Goal: Information Seeking & Learning: Learn about a topic

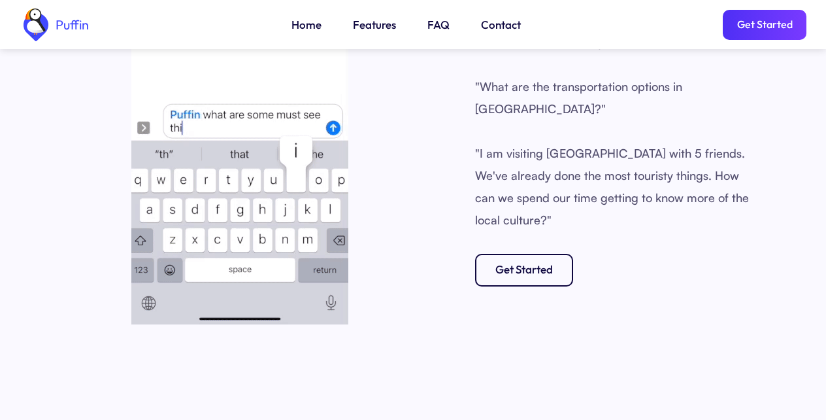
scroll to position [1883, 0]
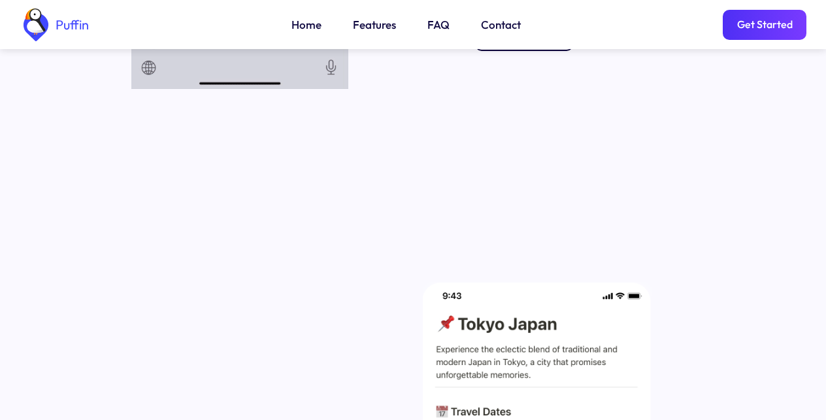
click at [372, 24] on link "Features" at bounding box center [374, 24] width 43 height 17
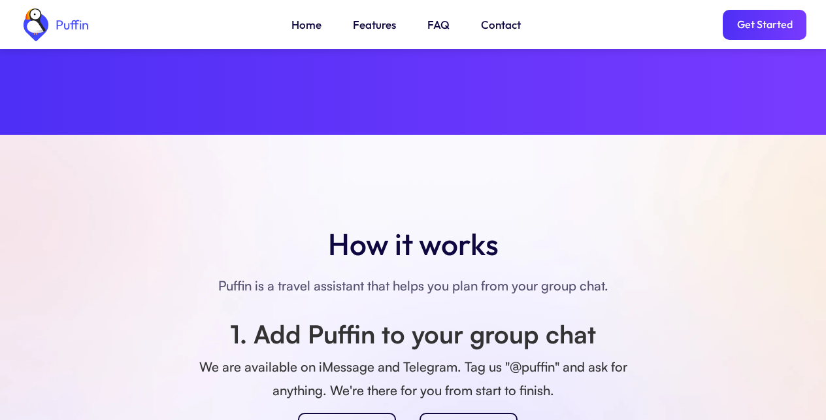
scroll to position [918, 0]
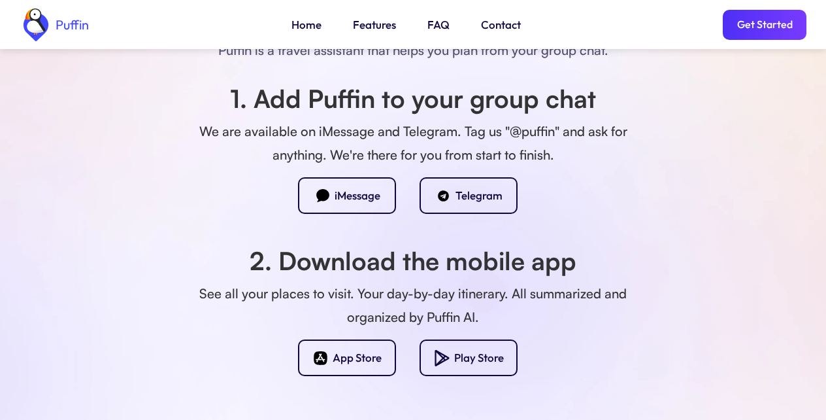
click at [433, 24] on link "FAQ" at bounding box center [439, 24] width 22 height 17
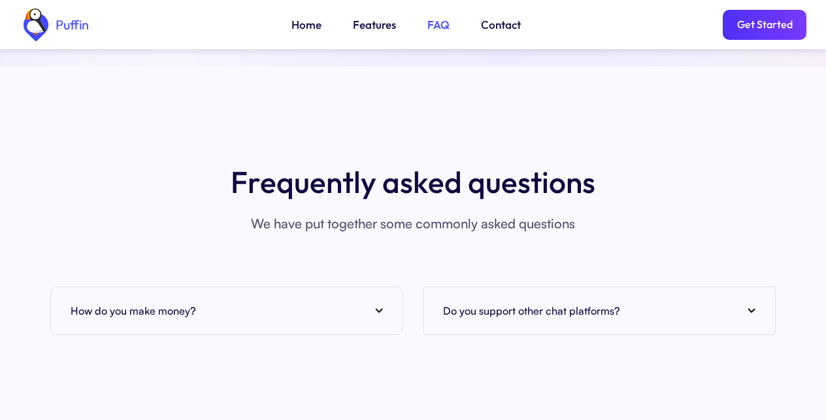
scroll to position [4768, 0]
click at [226, 300] on div "How do you make money?" at bounding box center [227, 310] width 312 height 20
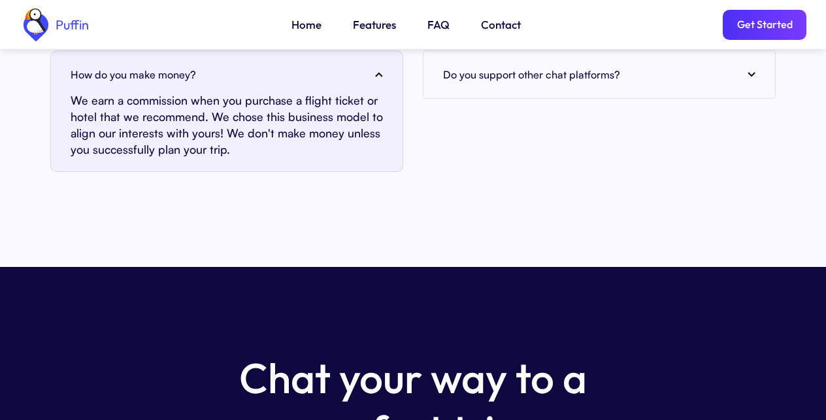
scroll to position [5239, 0]
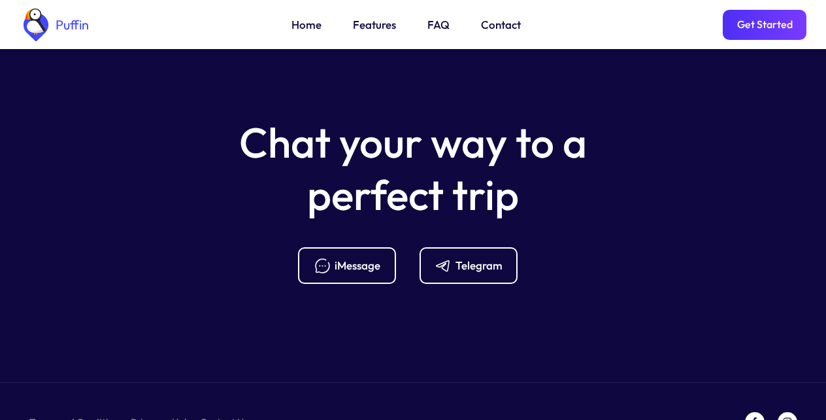
click at [761, 24] on link "Get Started" at bounding box center [765, 25] width 84 height 30
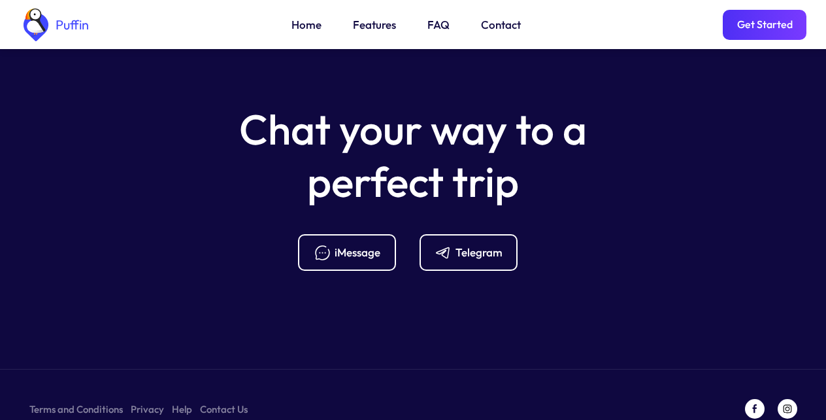
scroll to position [5254, 0]
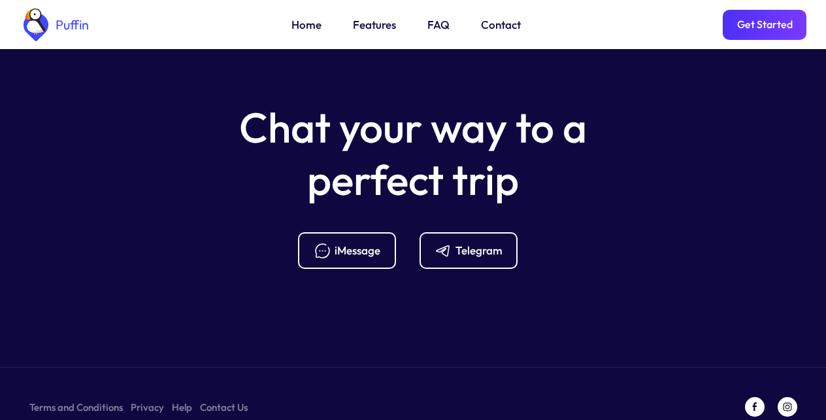
click at [303, 24] on link "Home" at bounding box center [307, 24] width 30 height 17
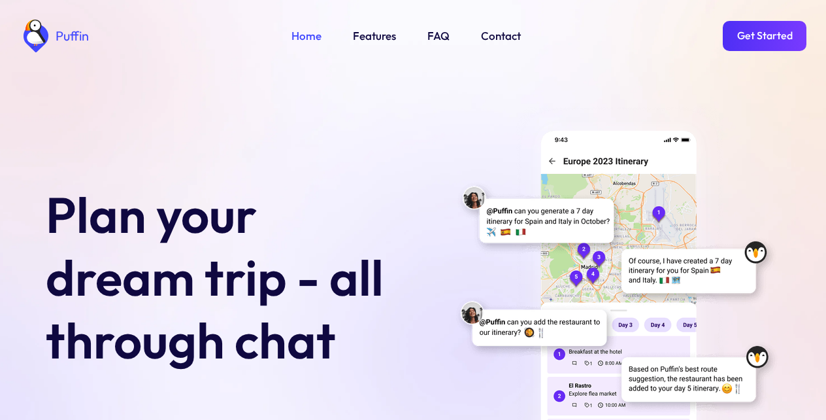
click at [465, 245] on img at bounding box center [617, 299] width 327 height 389
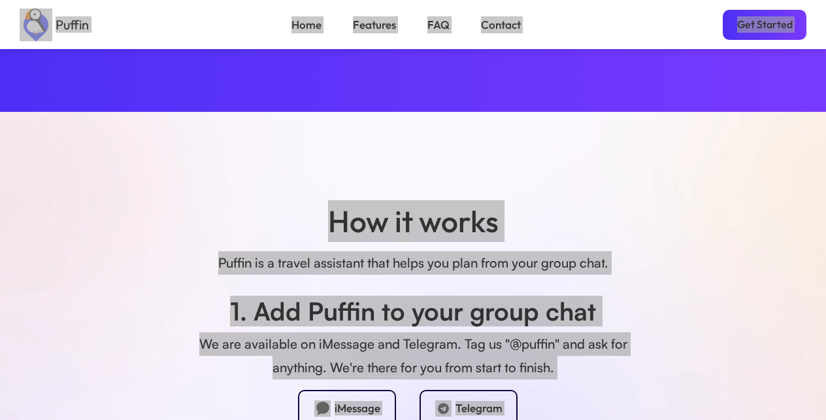
scroll to position [941, 0]
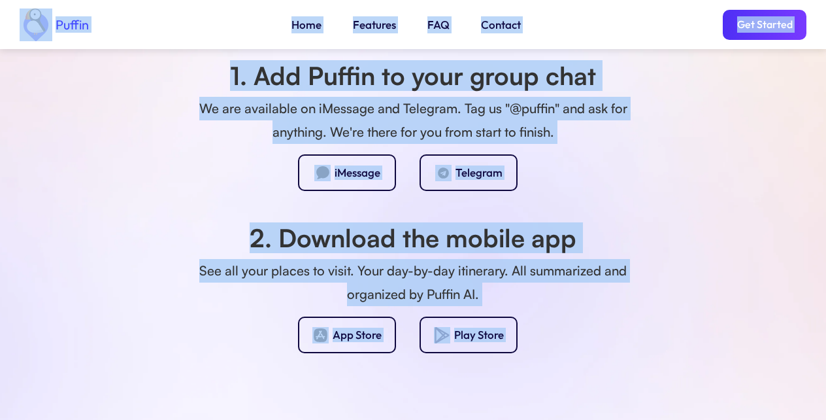
click at [465, 172] on div "Telegram" at bounding box center [479, 172] width 47 height 14
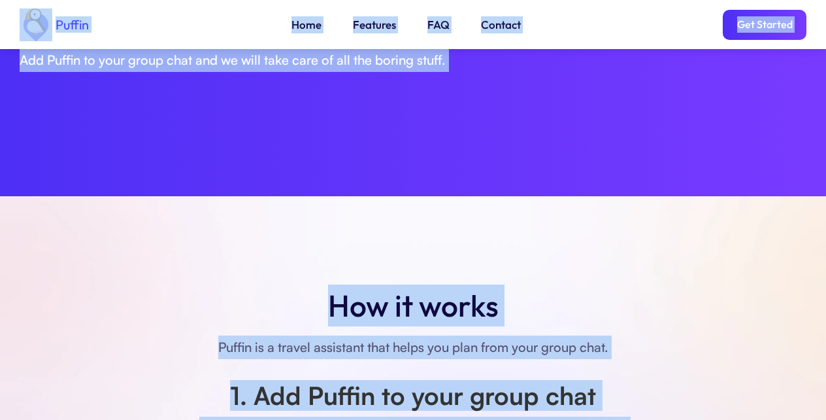
scroll to position [575, 0]
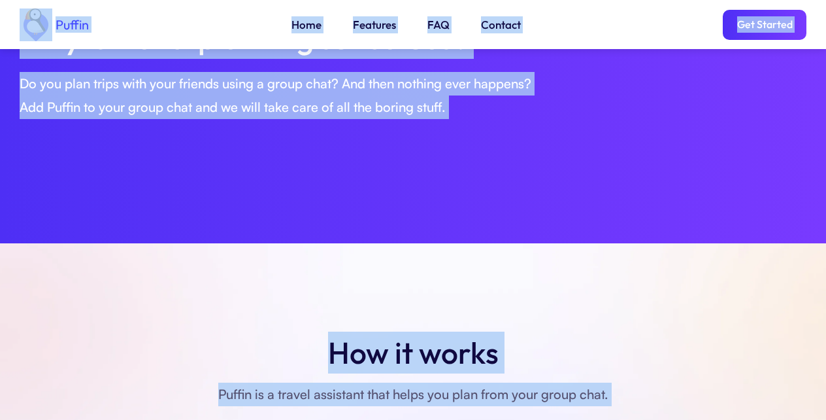
click at [372, 24] on link "Features" at bounding box center [374, 24] width 43 height 17
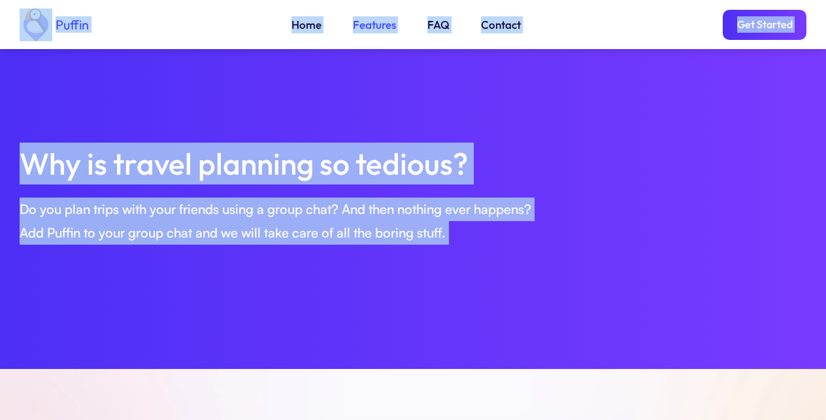
scroll to position [448, 0]
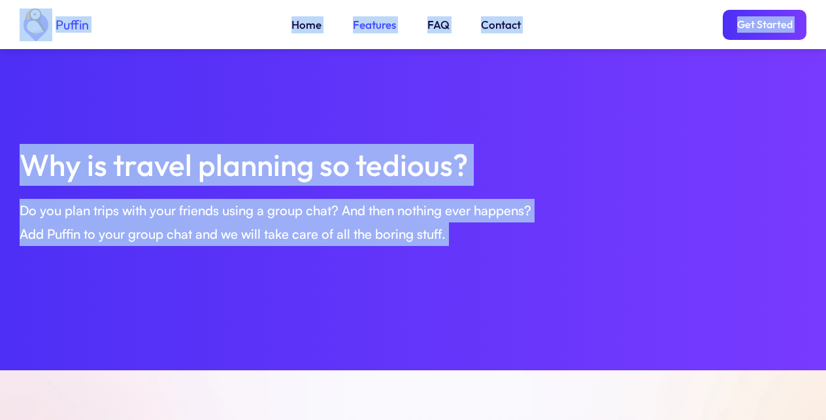
click at [433, 24] on link "FAQ" at bounding box center [439, 24] width 22 height 17
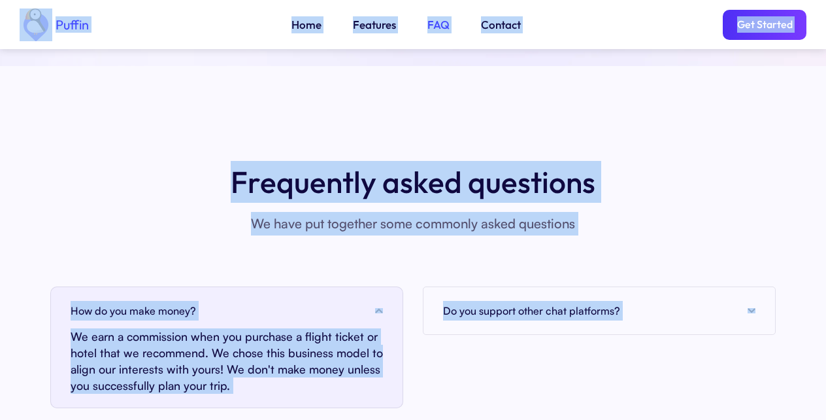
scroll to position [4768, 0]
click at [761, 24] on link "Get Started" at bounding box center [765, 25] width 84 height 30
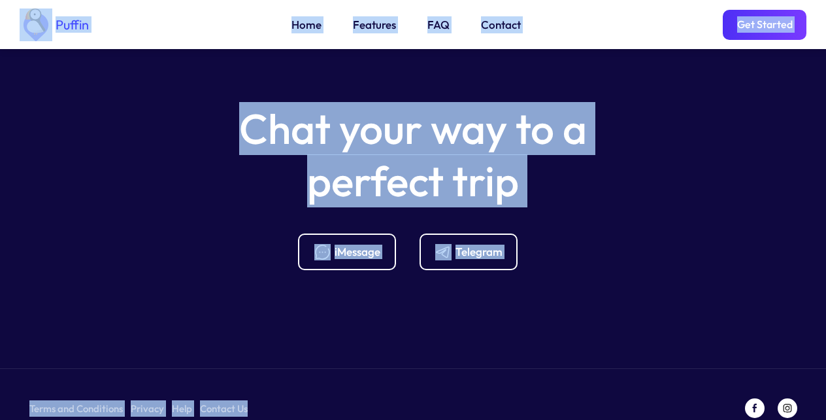
scroll to position [5254, 0]
